Goal: Task Accomplishment & Management: Manage account settings

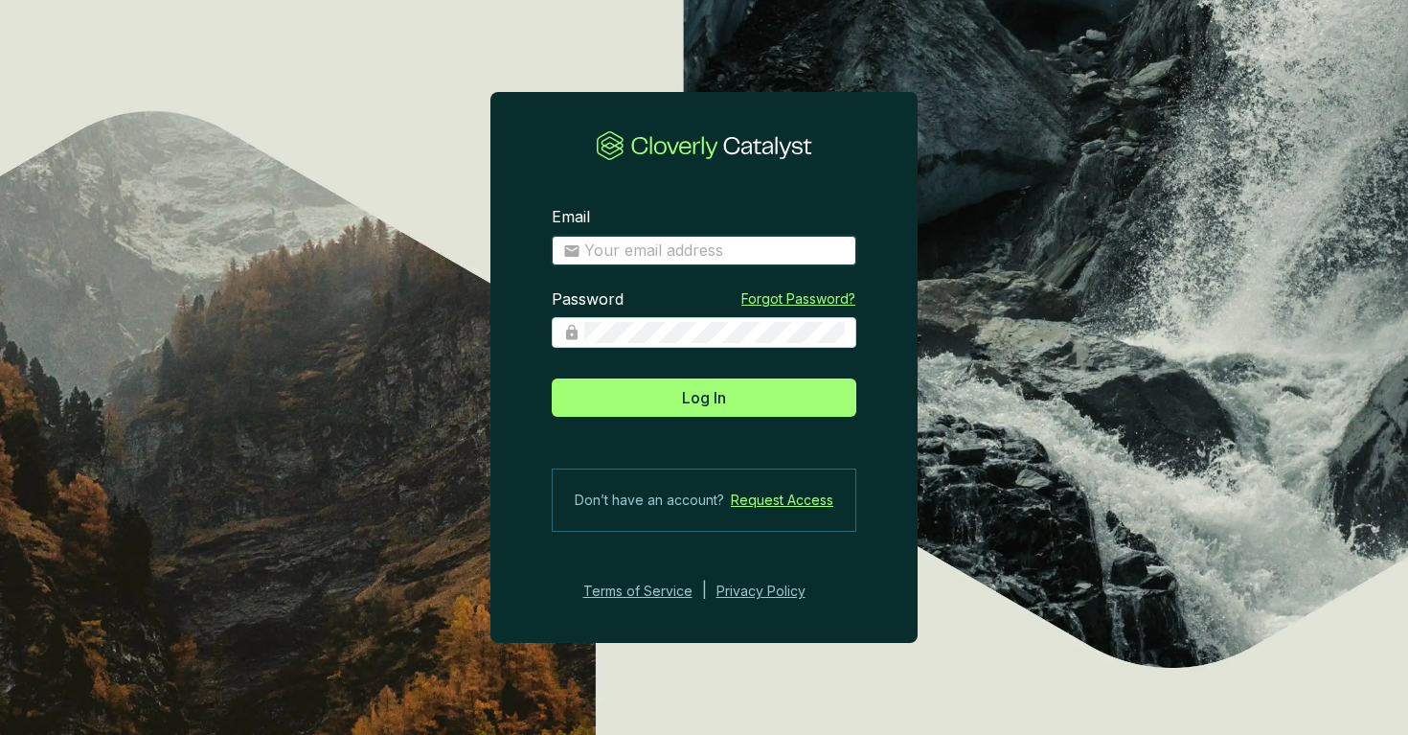
type input "[PERSON_NAME][EMAIL_ADDRESS][PERSON_NAME][DOMAIN_NAME]"
click at [651, 417] on section "Email [PERSON_NAME][EMAIL_ADDRESS][PERSON_NAME][DOMAIN_NAME] Password Forgot Pa…" at bounding box center [703, 404] width 427 height 457
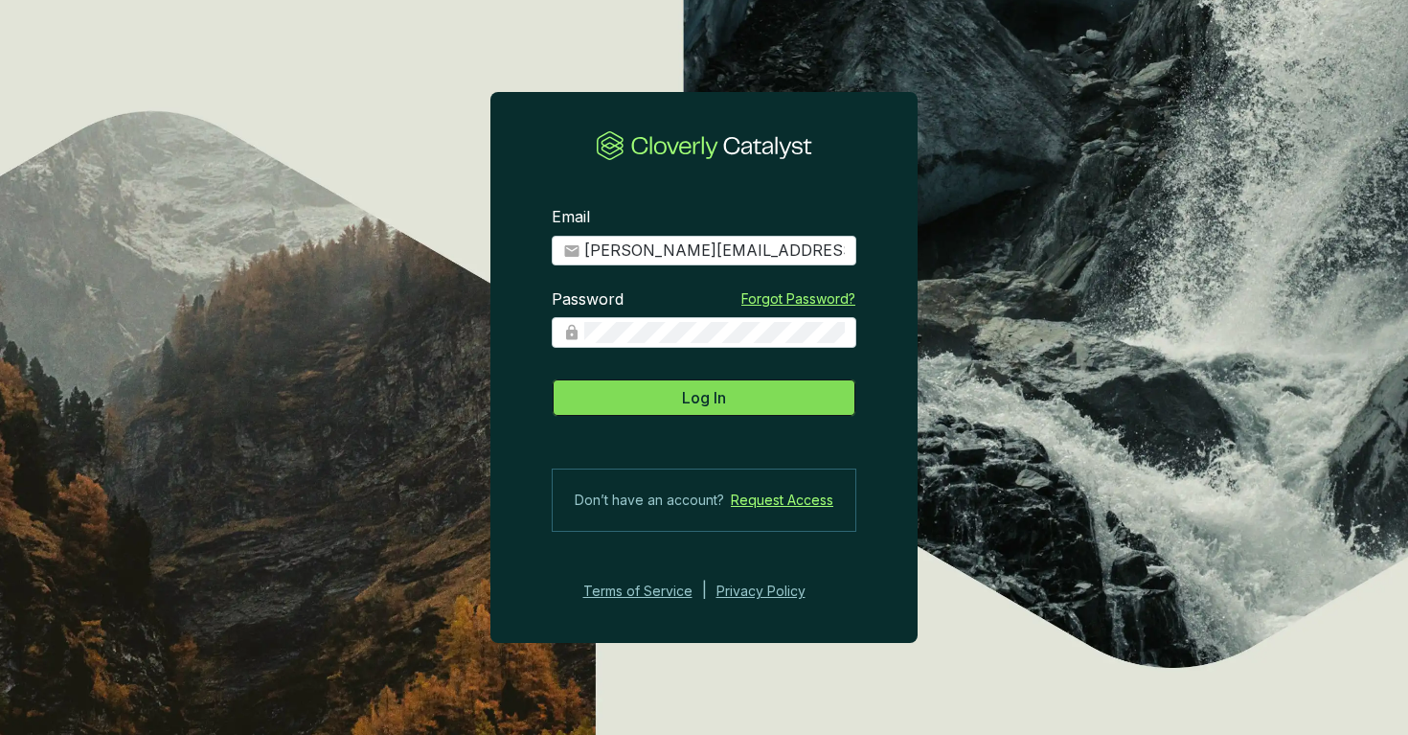
click at [652, 405] on button "Log In" at bounding box center [704, 397] width 305 height 38
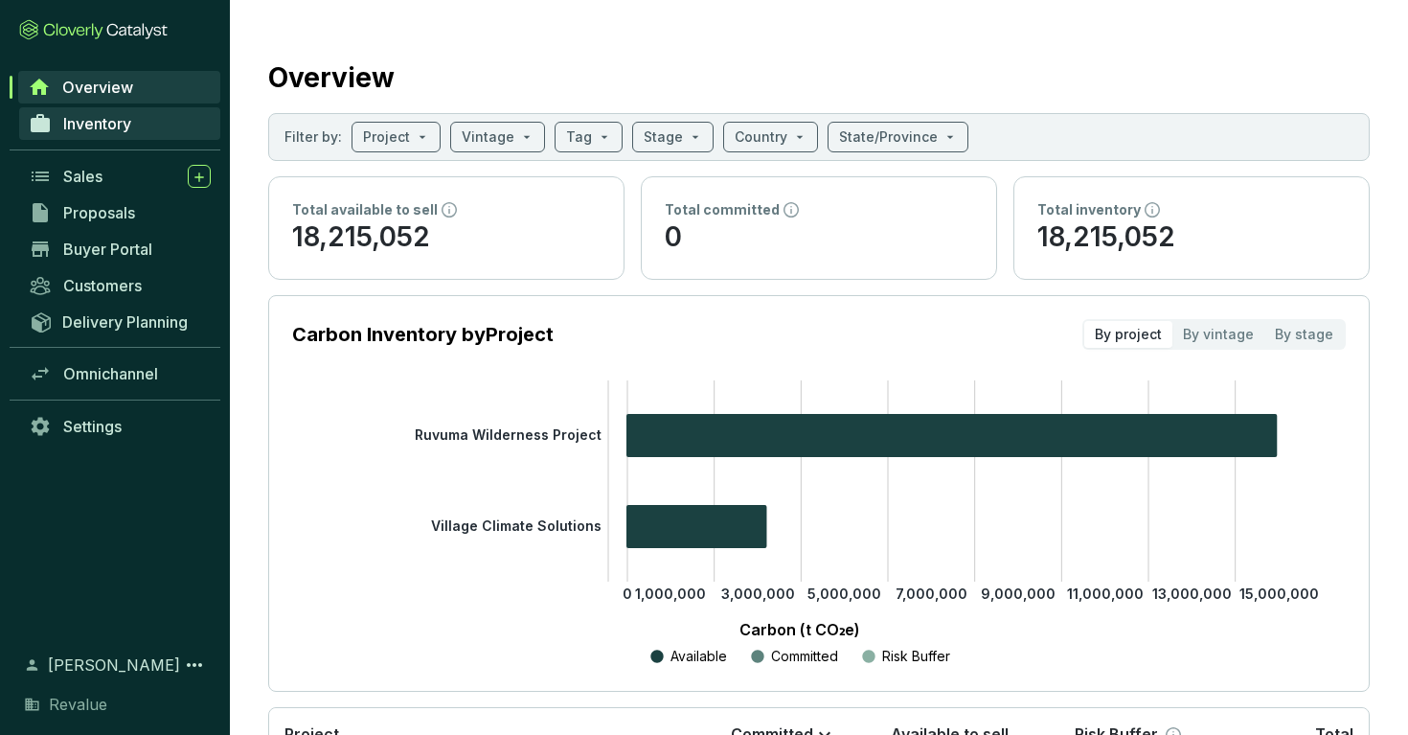
click at [152, 118] on link "Inventory" at bounding box center [119, 123] width 201 height 33
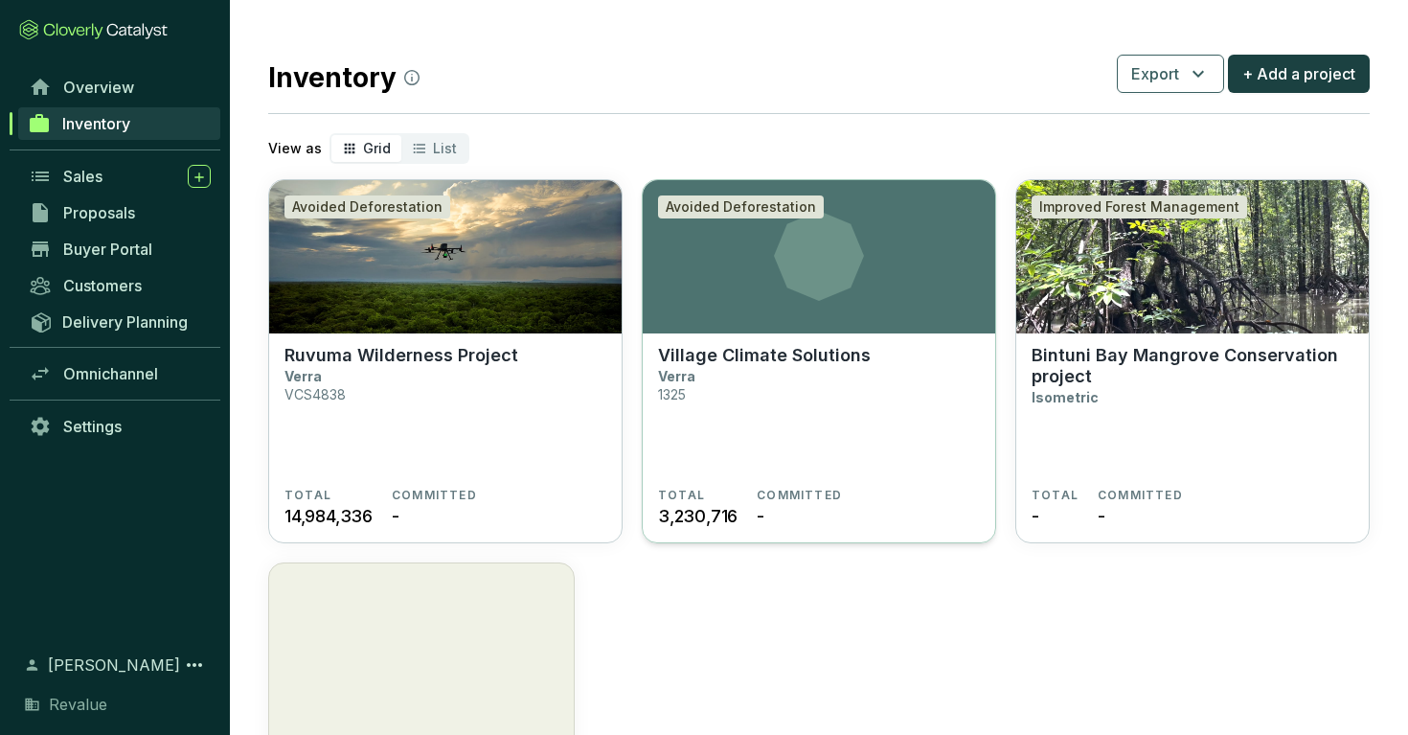
click at [700, 283] on icon at bounding box center [819, 256] width 352 height 90
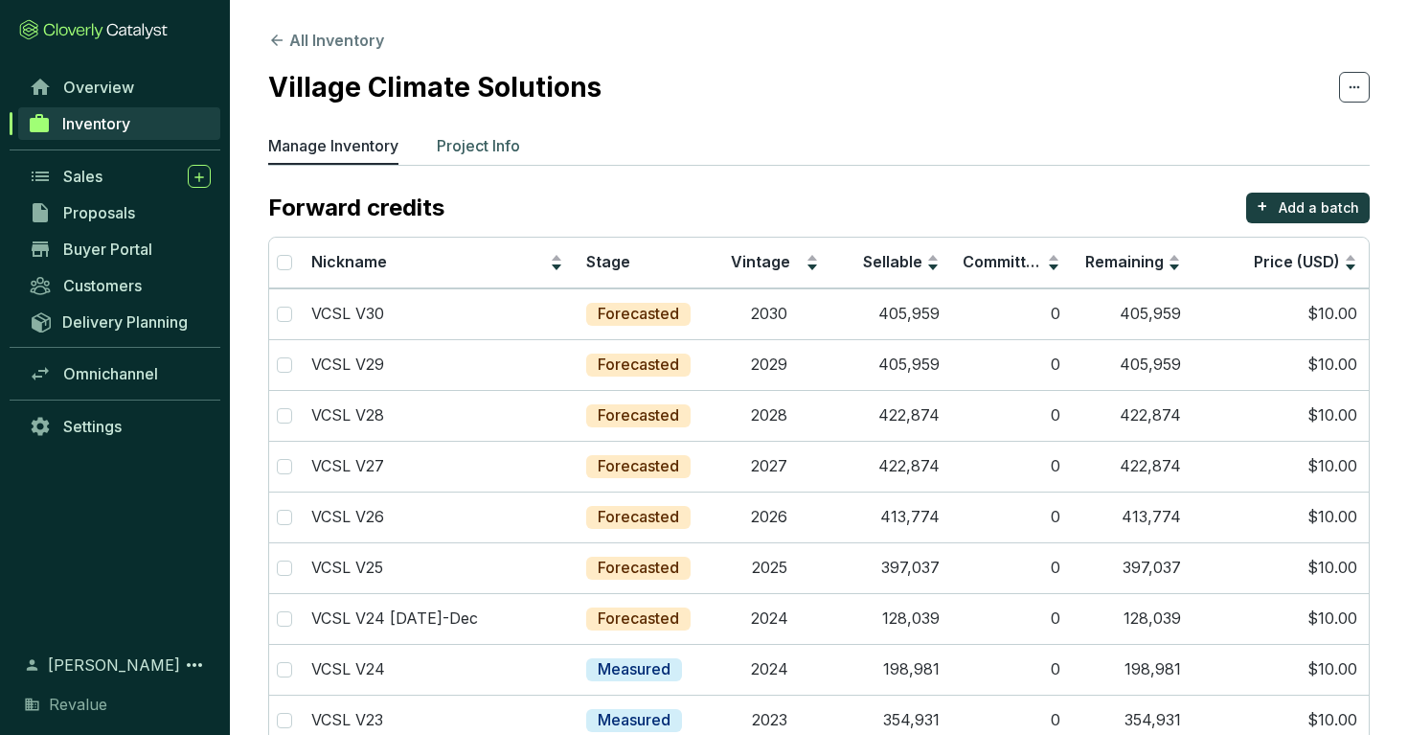
click at [465, 147] on p "Project Info" at bounding box center [478, 145] width 83 height 23
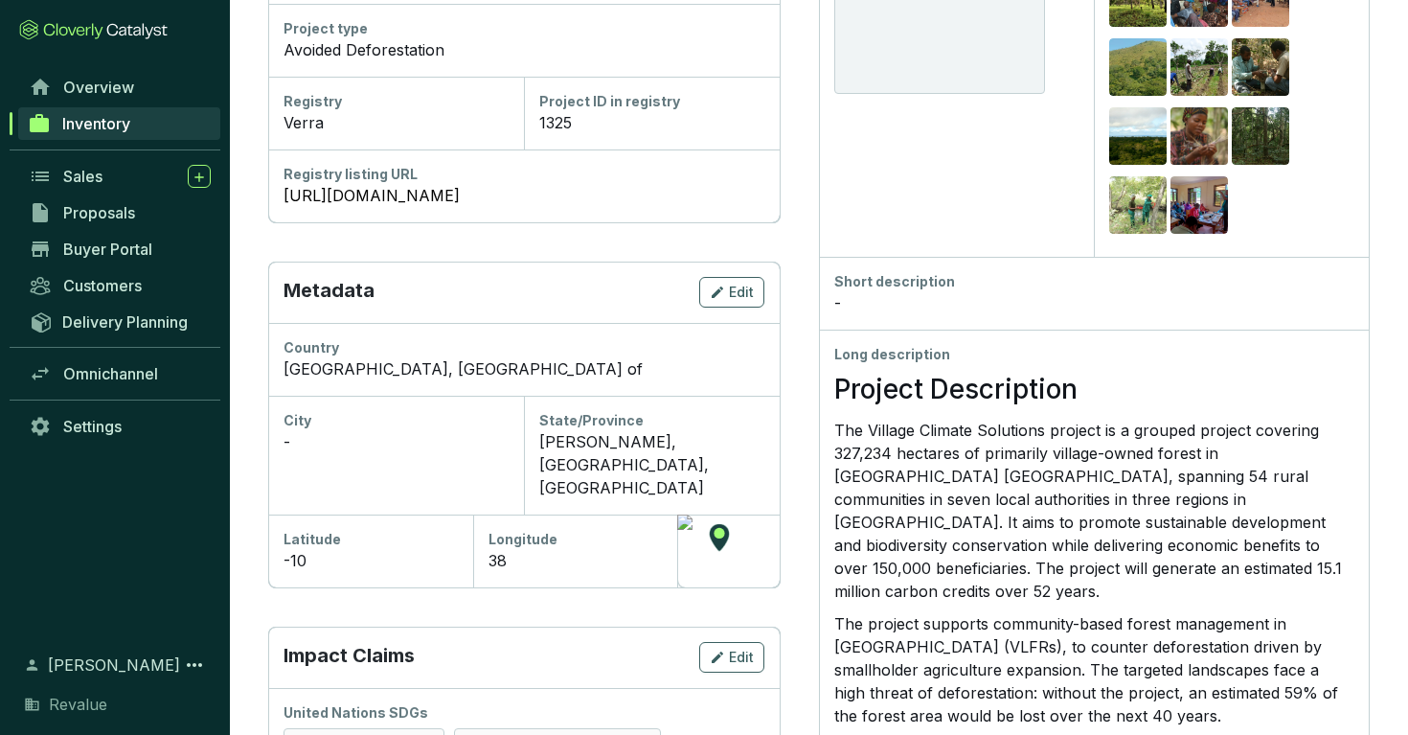
scroll to position [219, 0]
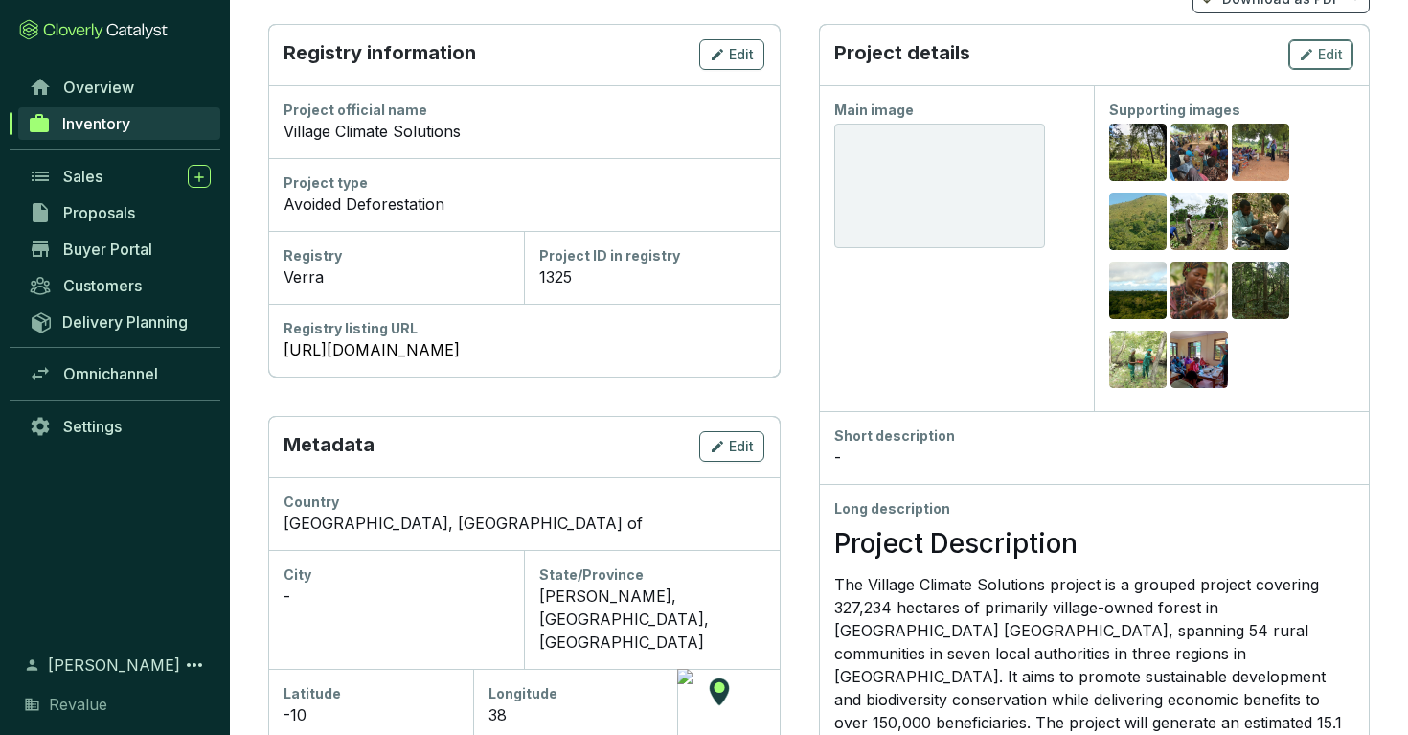
click at [1333, 51] on span "Edit" at bounding box center [1330, 54] width 25 height 19
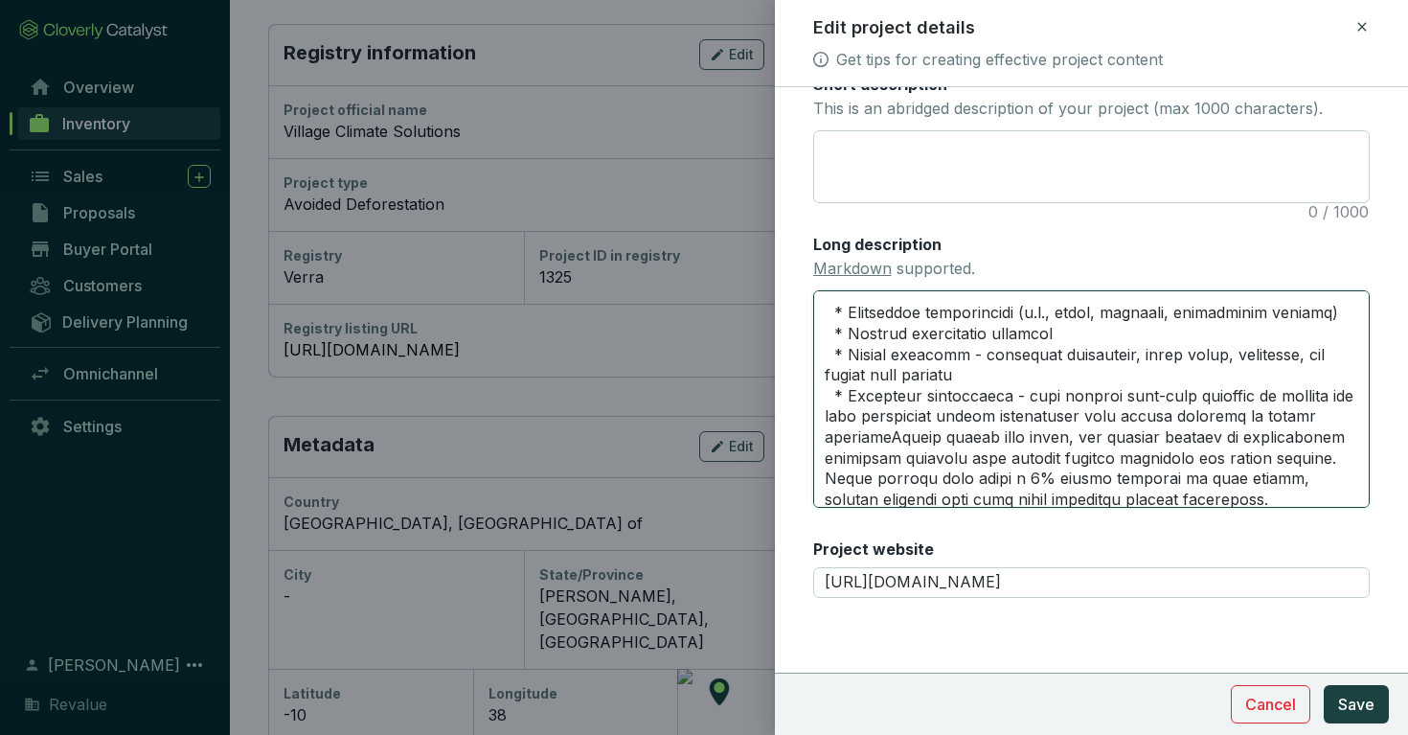
scroll to position [1675, 0]
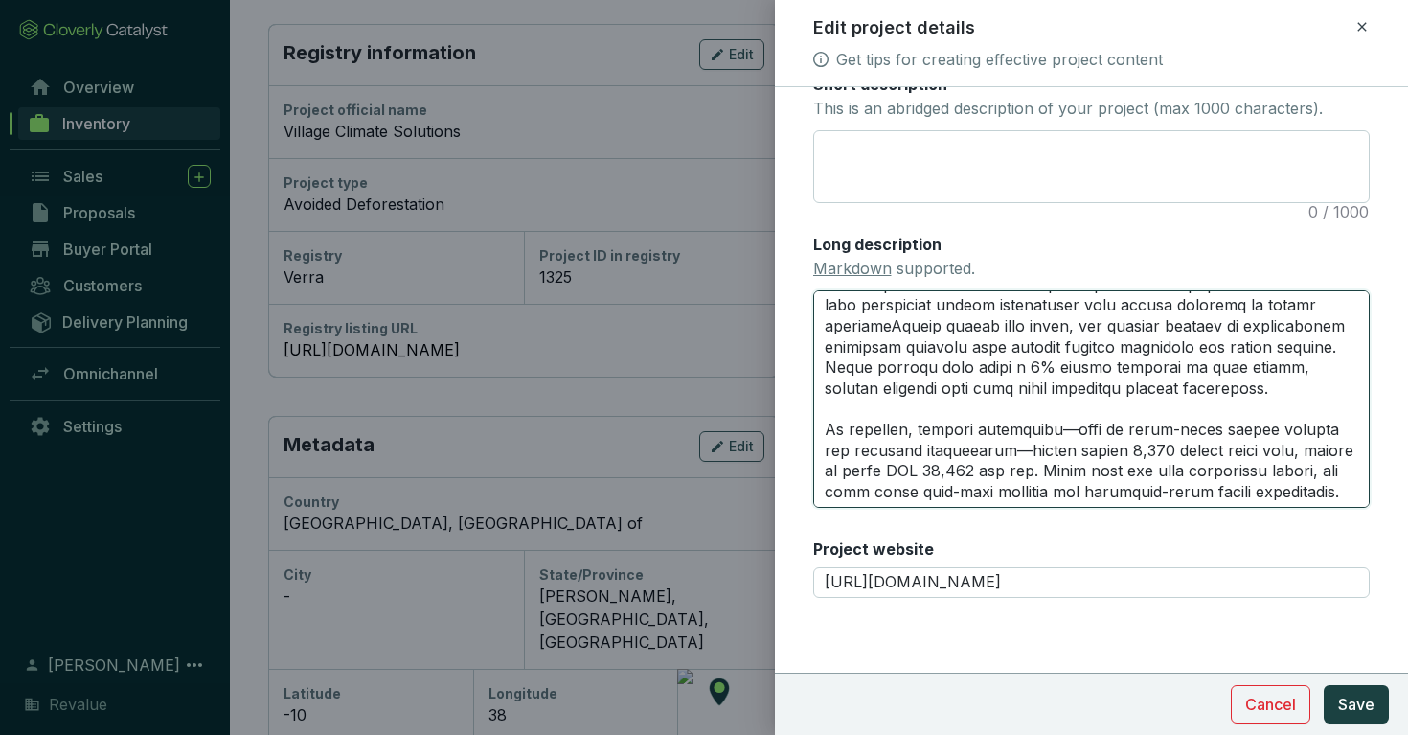
drag, startPoint x: 823, startPoint y: 305, endPoint x: 984, endPoint y: 519, distance: 268.2
click at [984, 519] on div "Main image Recommended pixel size is: 1600 x 1200. Maximum supported file size …" at bounding box center [1091, 134] width 557 height 973
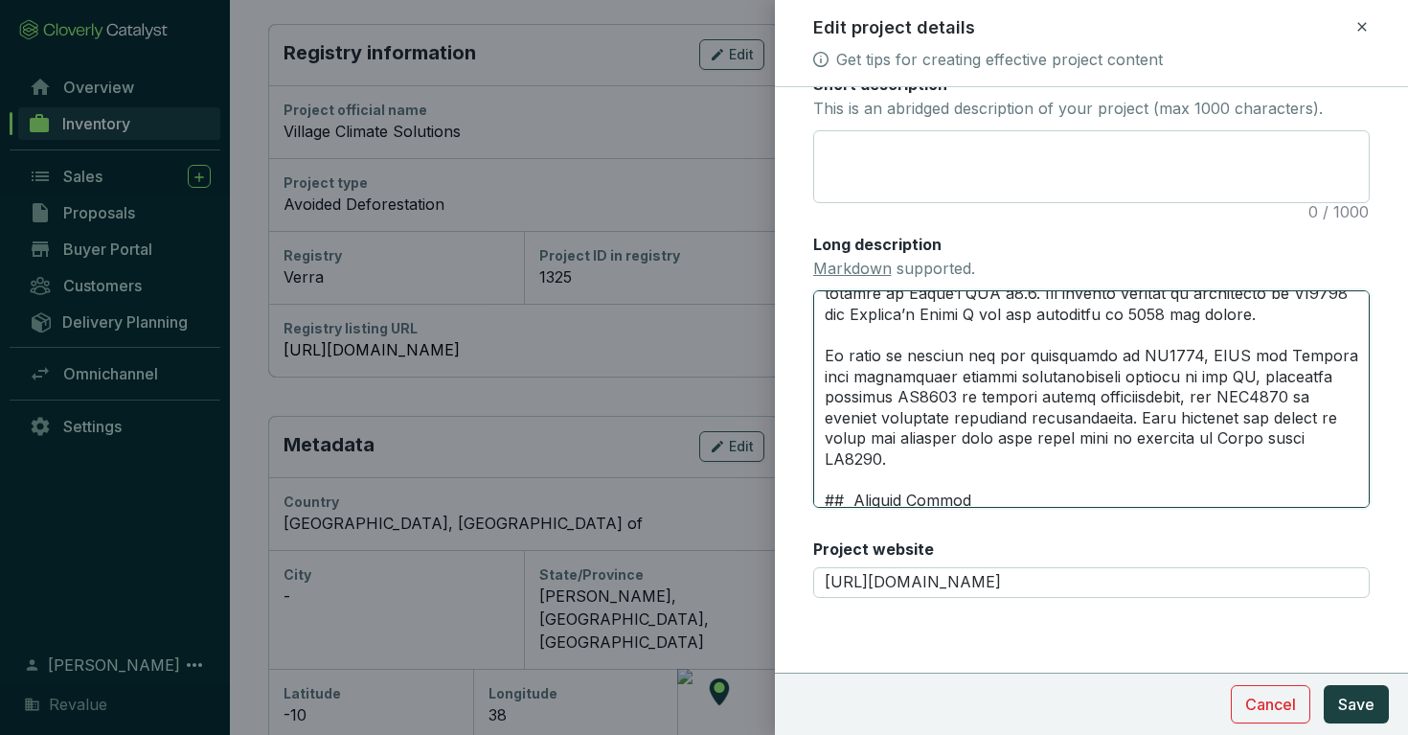
scroll to position [522, 0]
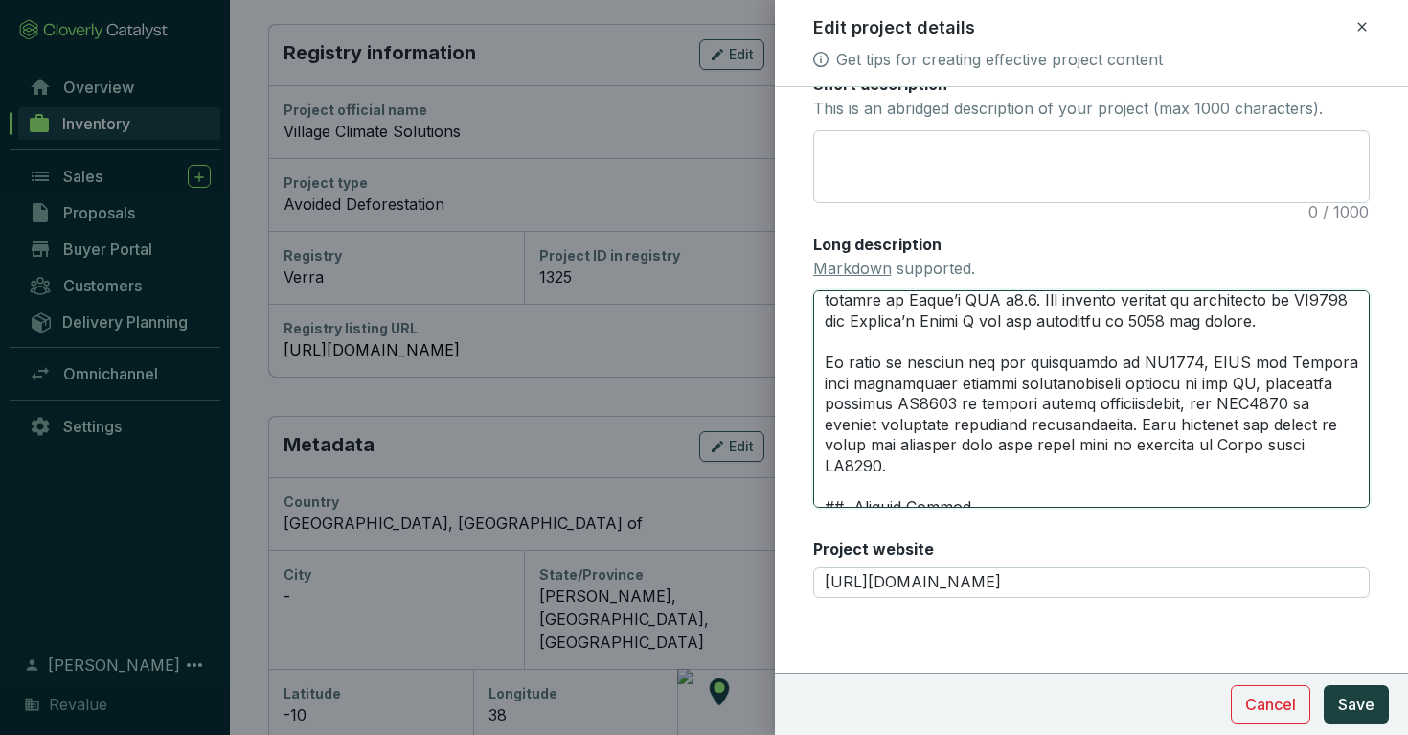
click at [1190, 394] on textarea "Long description Markdown supported." at bounding box center [1091, 398] width 557 height 216
click at [1148, 387] on textarea "Long description Markdown supported." at bounding box center [1091, 398] width 557 height 216
type textarea "# Project Description The Village Climate Solutions project is a grouped projec…"
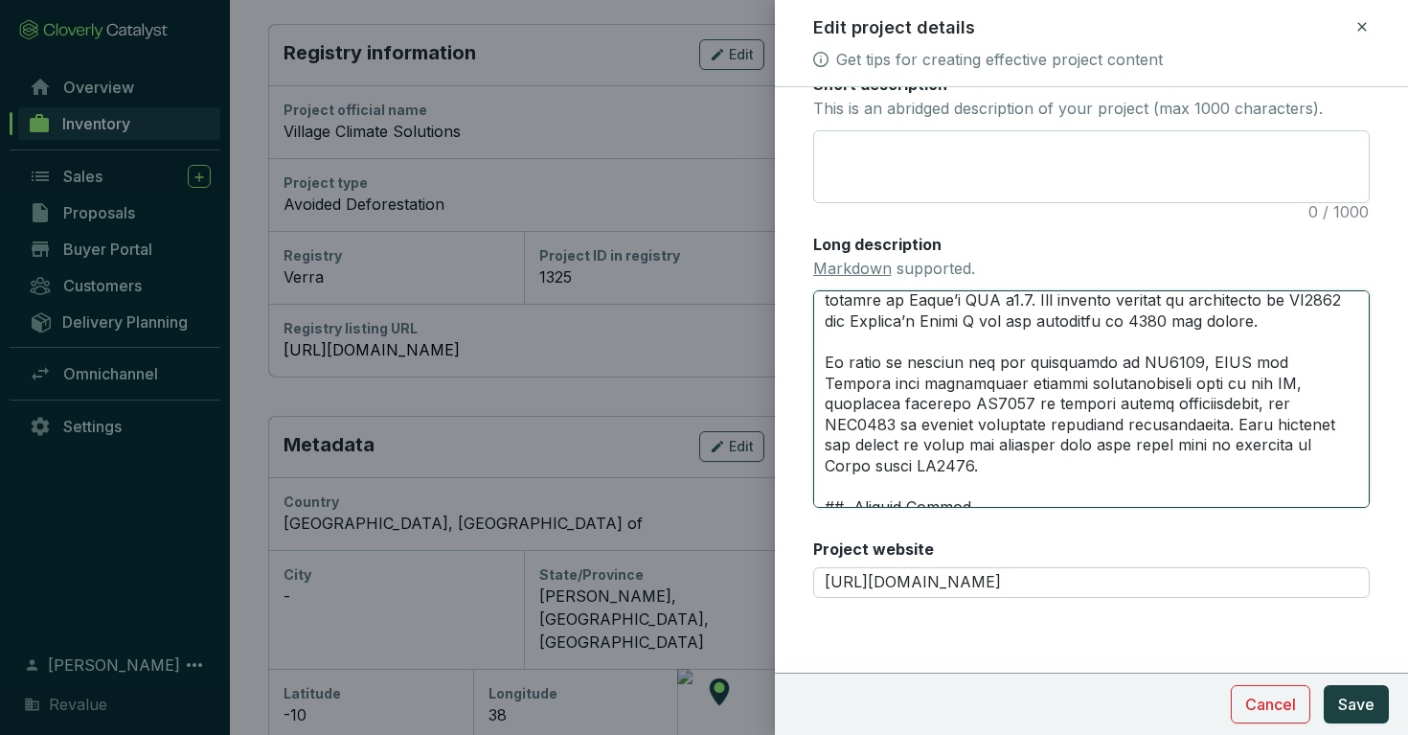
type textarea "# Project Description The Village Climate Solutions project is a grouped projec…"
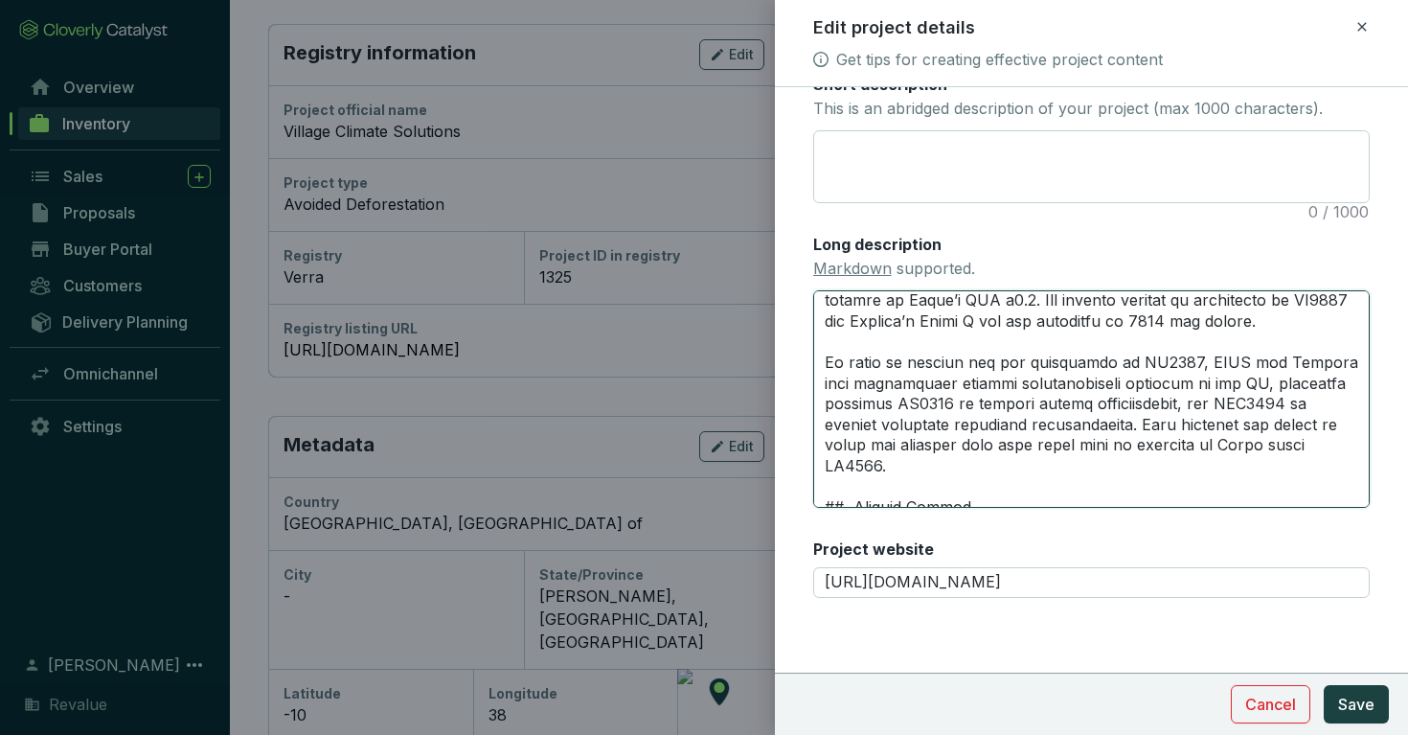
type textarea "# Project Description The Village Climate Solutions project is a grouped projec…"
